Goal: Task Accomplishment & Management: Manage account settings

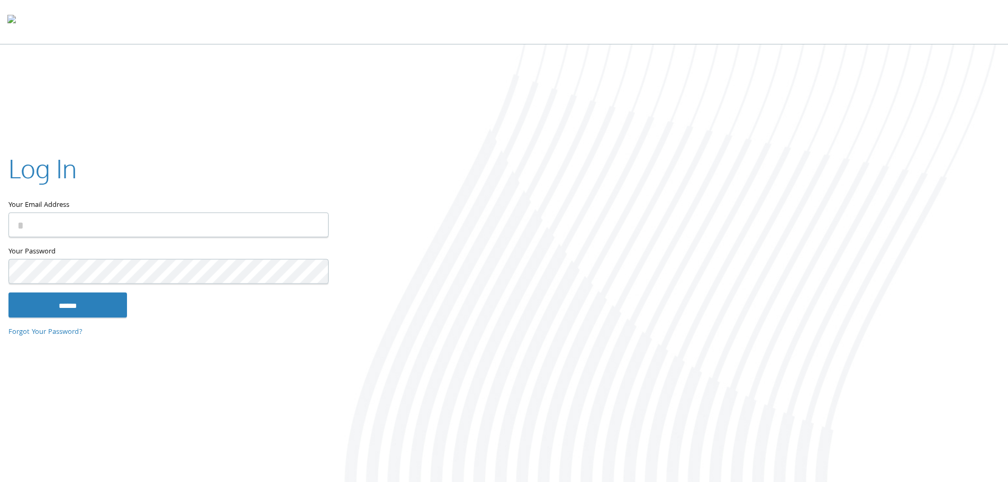
type input "**********"
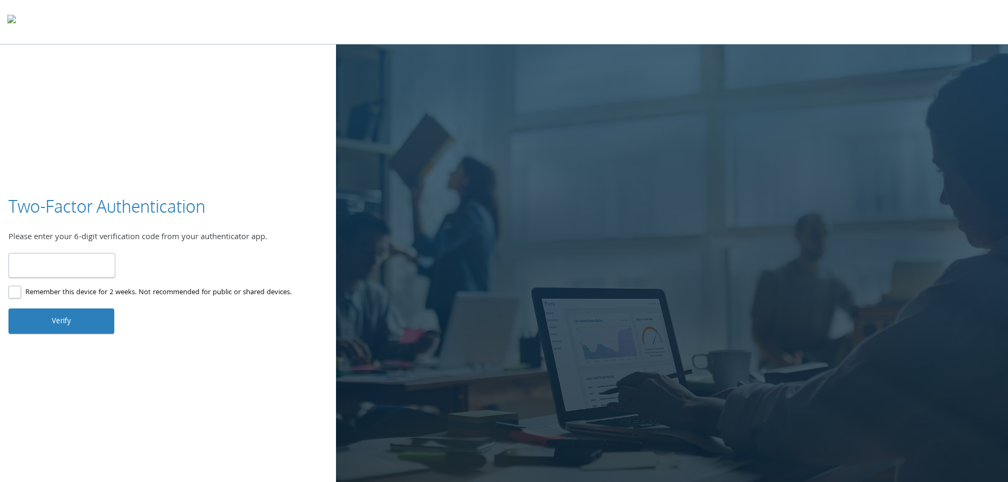
click at [62, 263] on input "number" at bounding box center [61, 265] width 107 height 25
click at [84, 262] on input "number" at bounding box center [61, 265] width 107 height 25
type input "******"
